Goal: Task Accomplishment & Management: Complete application form

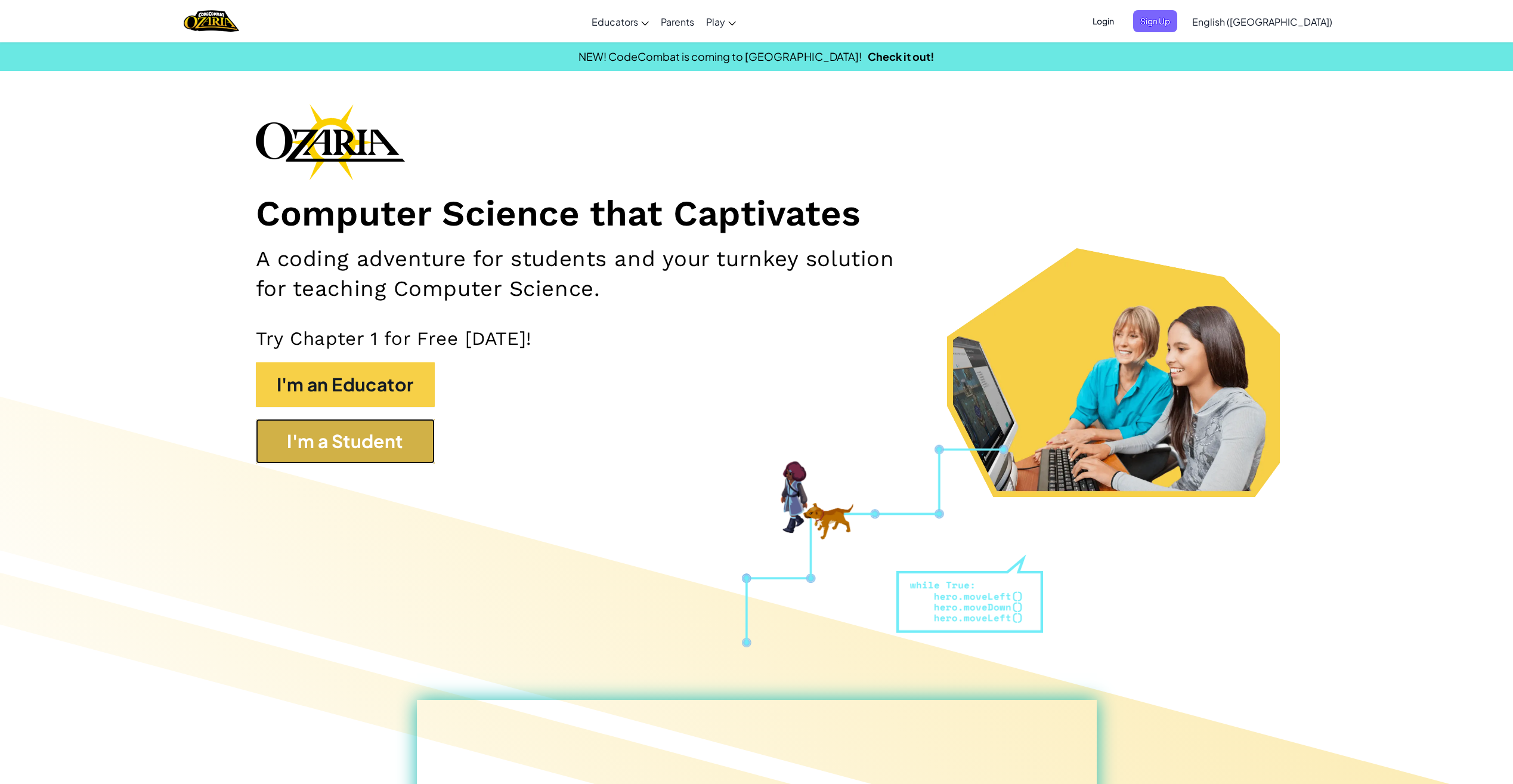
click at [401, 443] on button "I'm a Student" at bounding box center [345, 441] width 179 height 45
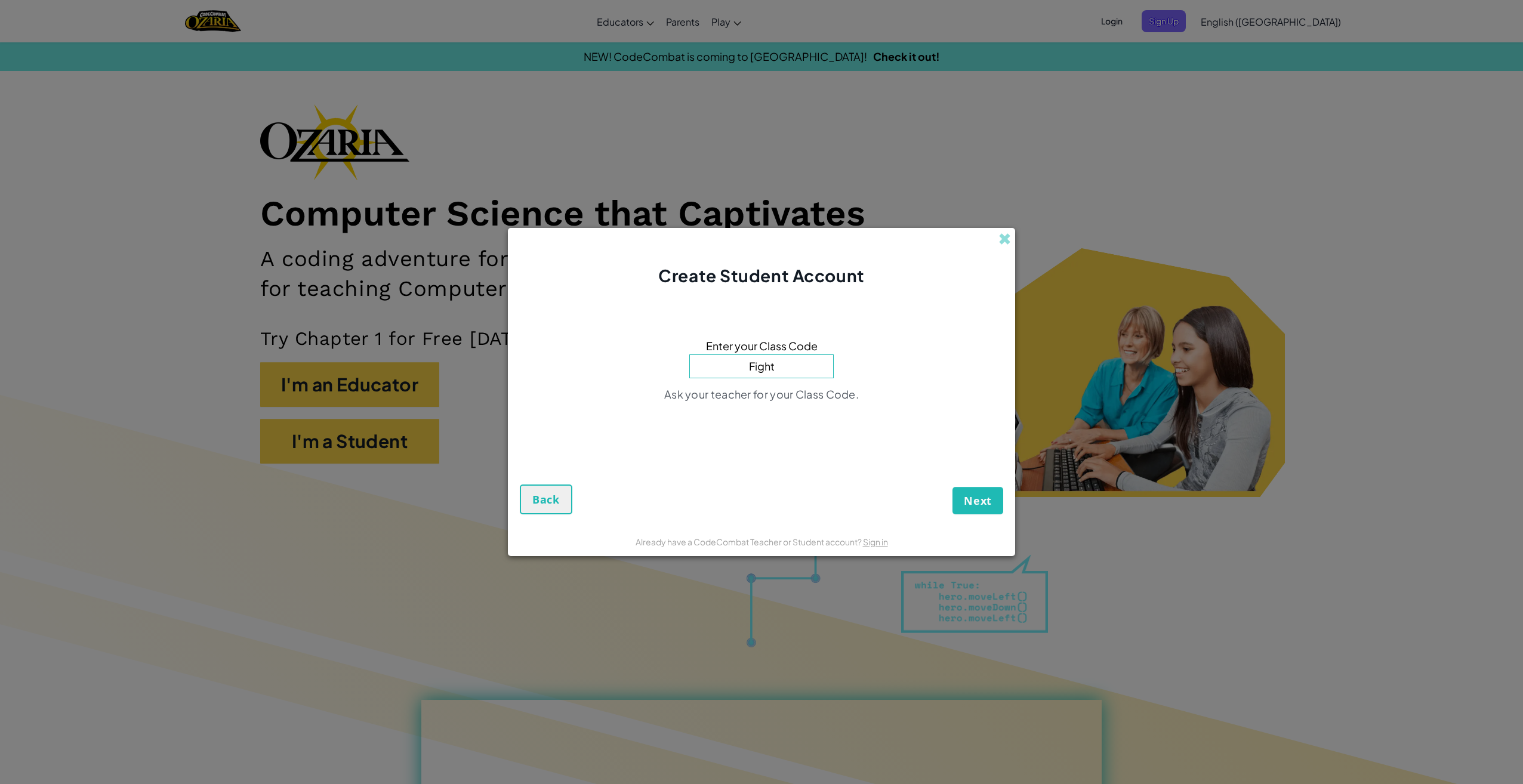
click at [953, 487] on button "Next" at bounding box center [977, 500] width 50 height 28
drag, startPoint x: 763, startPoint y: 384, endPoint x: 766, endPoint y: 355, distance: 29.2
click at [766, 355] on div "Enter your Class Code Fight No classes exist with this Class Code. Check your s…" at bounding box center [762, 373] width 483 height 148
click at [781, 372] on input "Fight" at bounding box center [762, 366] width 145 height 24
type input "FightRingCrash"
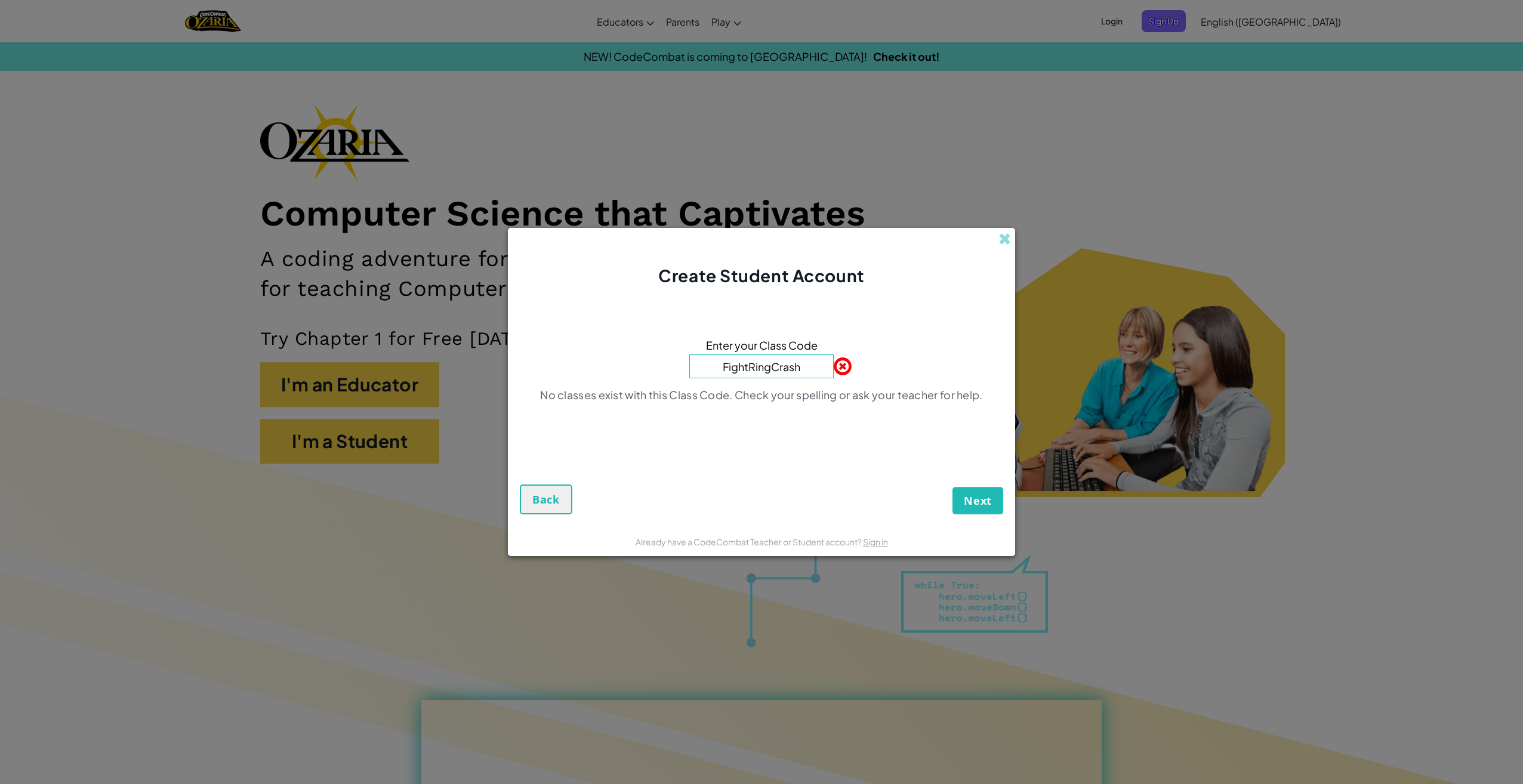
click at [951, 495] on div "Next Back" at bounding box center [762, 481] width 483 height 67
click at [953, 507] on button "Next" at bounding box center [977, 500] width 50 height 28
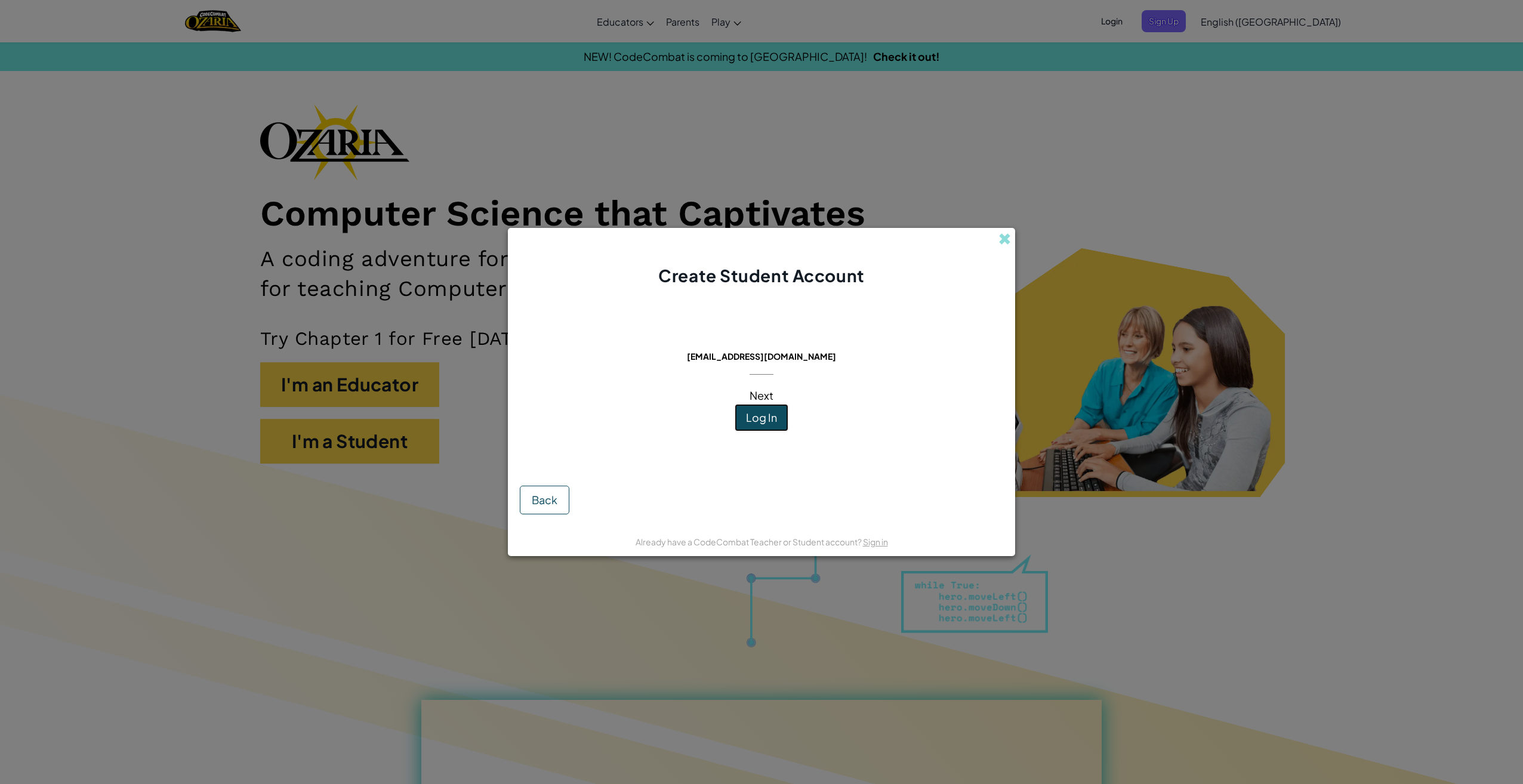
click at [755, 413] on span "Log In" at bounding box center [762, 417] width 31 height 13
